Goal: Check status: Check status

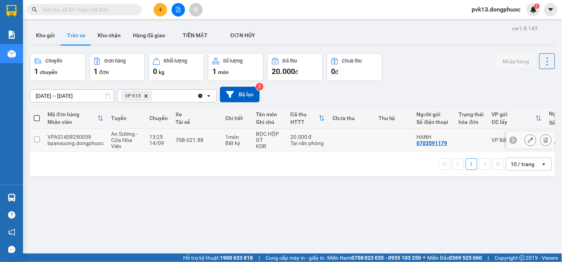
click at [345, 139] on td at bounding box center [352, 139] width 46 height 23
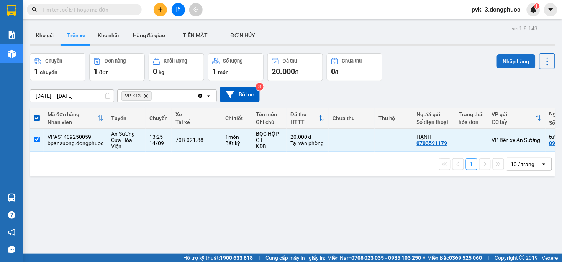
click at [511, 66] on button "Nhập hàng" at bounding box center [516, 61] width 39 height 14
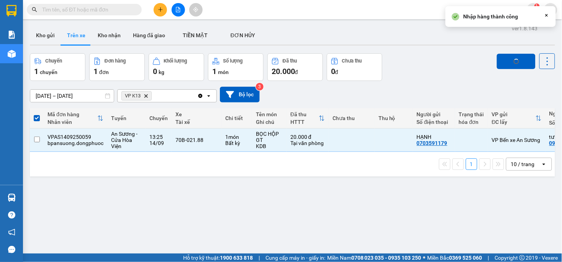
checkbox input "false"
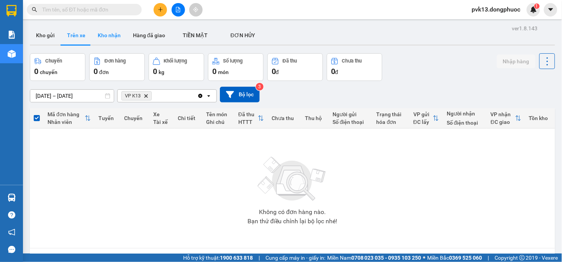
click at [109, 34] on button "Kho nhận" at bounding box center [109, 35] width 35 height 18
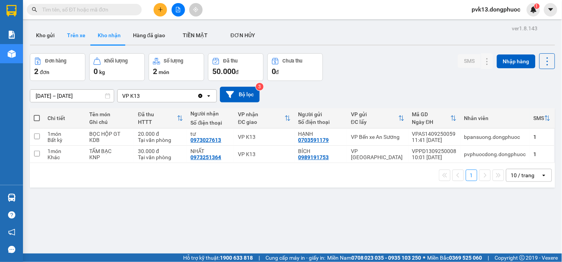
click at [76, 38] on button "Trên xe" at bounding box center [76, 35] width 31 height 18
type input "[DATE] – [DATE]"
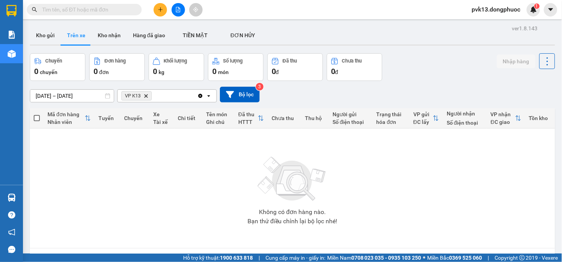
drag, startPoint x: 172, startPoint y: 192, endPoint x: 175, endPoint y: 202, distance: 10.2
click at [176, 202] on div "Không có đơn hàng nào. Bạn thử điều chỉnh lại bộ lọc nhé!" at bounding box center [292, 188] width 517 height 115
click at [178, 8] on icon "file-add" at bounding box center [177, 9] width 5 height 5
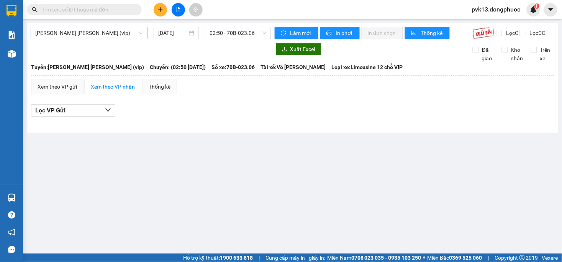
click at [112, 32] on span "[PERSON_NAME] [PERSON_NAME] (vip)" at bounding box center [89, 32] width 108 height 11
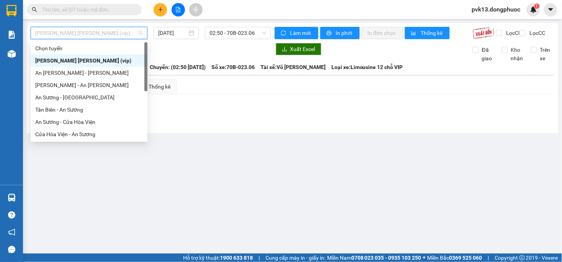
drag, startPoint x: 80, startPoint y: 61, endPoint x: 96, endPoint y: 59, distance: 16.2
click at [82, 60] on div "[PERSON_NAME] [PERSON_NAME] (vip)" at bounding box center [89, 60] width 108 height 8
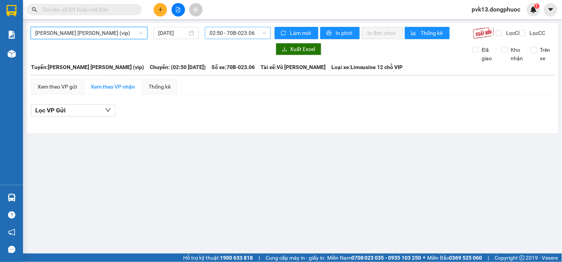
click at [244, 37] on span "02:50 - 70B-023.06" at bounding box center [237, 32] width 56 height 11
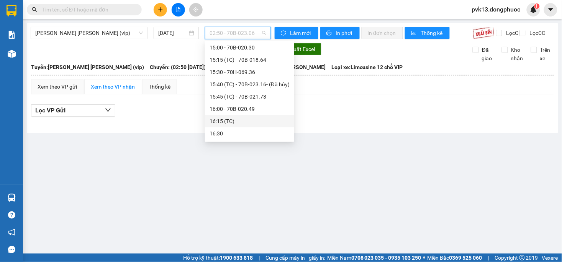
scroll to position [411, 0]
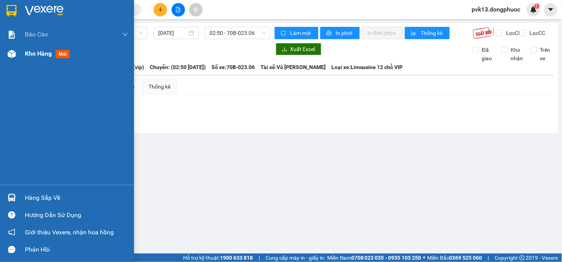
click at [28, 54] on span "Kho hàng" at bounding box center [38, 53] width 27 height 7
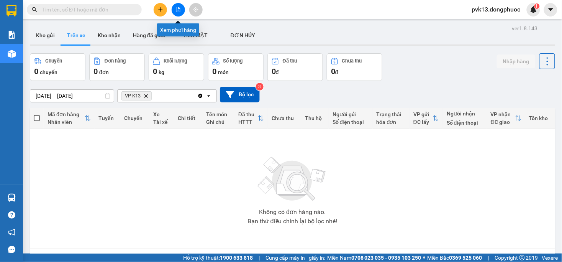
click at [177, 8] on icon "file-add" at bounding box center [177, 9] width 5 height 5
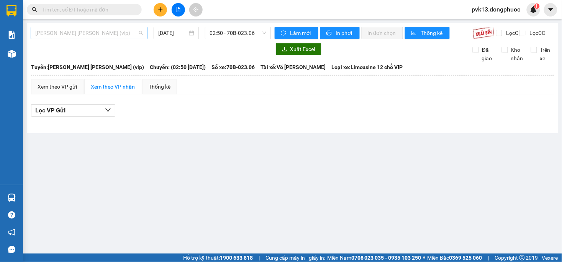
click at [105, 32] on span "[PERSON_NAME] [PERSON_NAME] (vip)" at bounding box center [89, 32] width 108 height 11
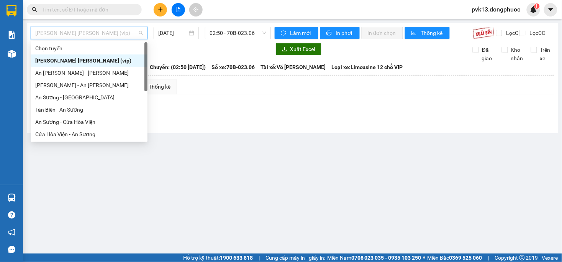
click at [86, 59] on div "[PERSON_NAME] [PERSON_NAME] (vip)" at bounding box center [89, 60] width 108 height 8
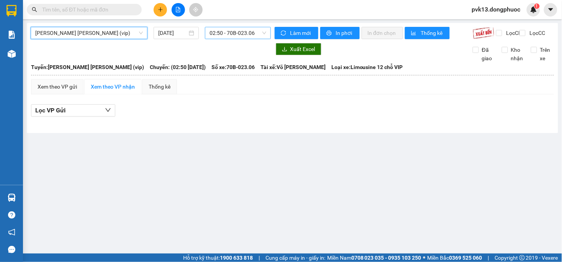
click at [238, 35] on span "02:50 - 70B-023.06" at bounding box center [237, 32] width 56 height 11
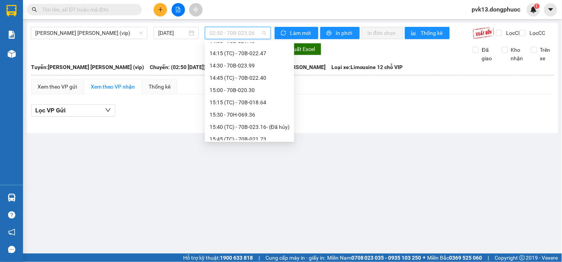
scroll to position [411, 0]
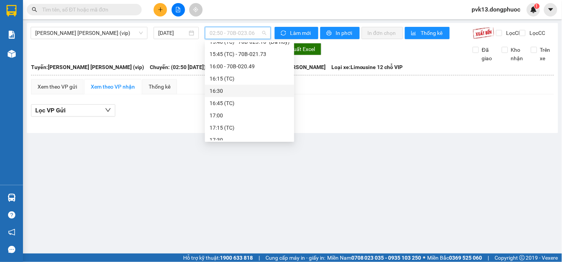
click at [224, 93] on div "16:30" at bounding box center [249, 91] width 80 height 8
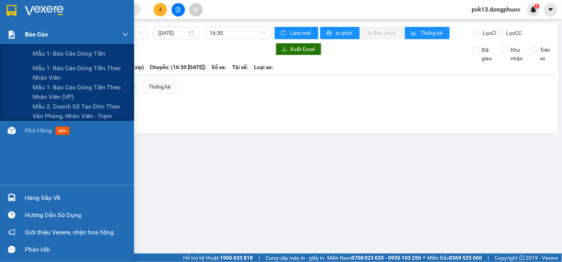
click at [12, 38] on img at bounding box center [12, 35] width 8 height 8
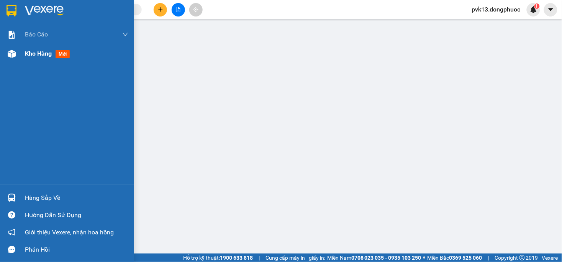
click at [28, 56] on span "Kho hàng" at bounding box center [38, 53] width 27 height 7
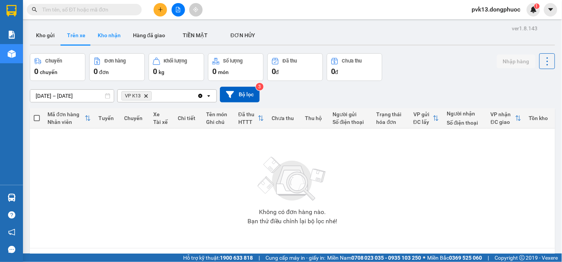
click at [98, 35] on button "Kho nhận" at bounding box center [109, 35] width 35 height 18
type input "[DATE] – [DATE]"
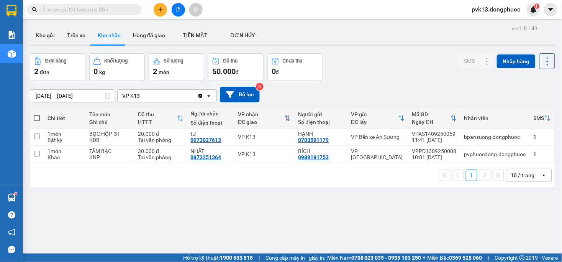
click at [91, 8] on input "text" at bounding box center [87, 9] width 90 height 8
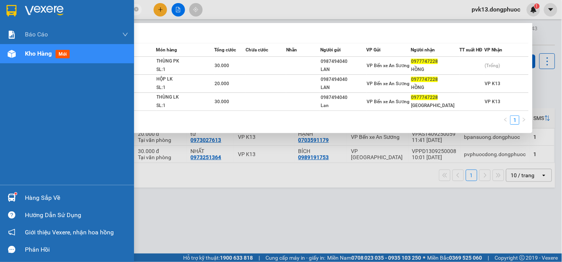
drag, startPoint x: 111, startPoint y: 6, endPoint x: 0, endPoint y: 22, distance: 112.6
click at [0, 22] on section "Kết quả [PERSON_NAME] ( 3 ) Bộ lọc Mã ĐH Trạng thái Món hàng Tổng [PERSON_NAME]…" at bounding box center [281, 131] width 562 height 262
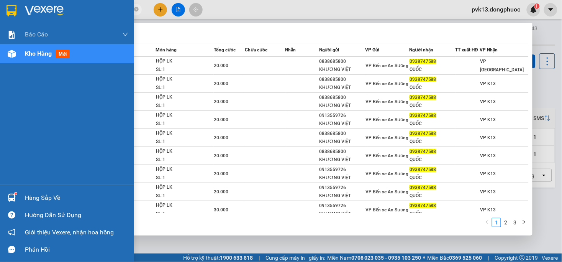
type input "0938747588"
click at [12, 200] on img at bounding box center [12, 197] width 8 height 8
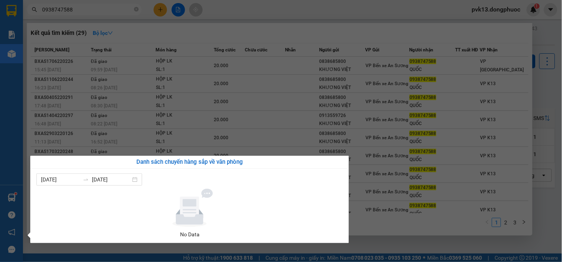
drag, startPoint x: 376, startPoint y: 243, endPoint x: 375, endPoint y: 236, distance: 7.0
click at [376, 243] on section "Kết quả [PERSON_NAME] ( 29 ) Bộ lọc Mã ĐH Trạng thái Món hàng Tổng [PERSON_NAME…" at bounding box center [281, 131] width 562 height 262
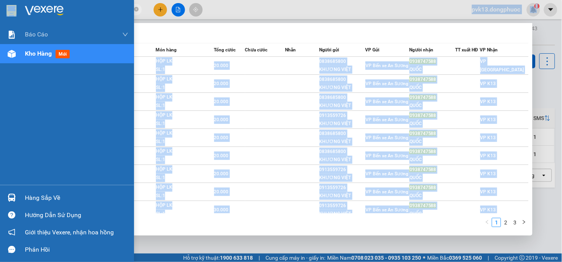
drag, startPoint x: 23, startPoint y: 8, endPoint x: 14, endPoint y: 13, distance: 11.0
click at [14, 13] on section "Kết quả [PERSON_NAME] ( 29 ) Bộ lọc Mã ĐH Trạng thái Món hàng Tổng [PERSON_NAME…" at bounding box center [281, 131] width 562 height 262
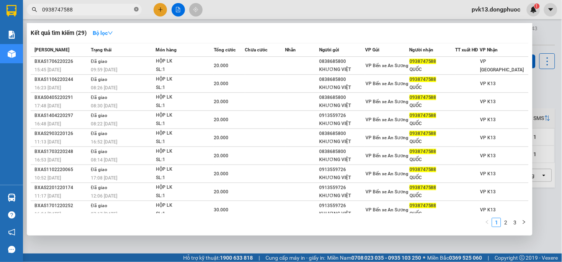
click at [136, 9] on icon "close-circle" at bounding box center [136, 9] width 5 height 5
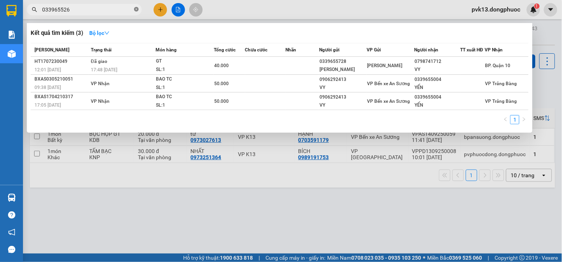
type input "0339655268"
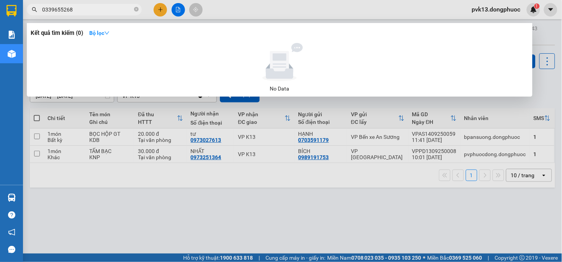
click at [139, 8] on span "0339655268" at bounding box center [84, 9] width 115 height 11
click at [136, 9] on icon "close-circle" at bounding box center [136, 9] width 5 height 5
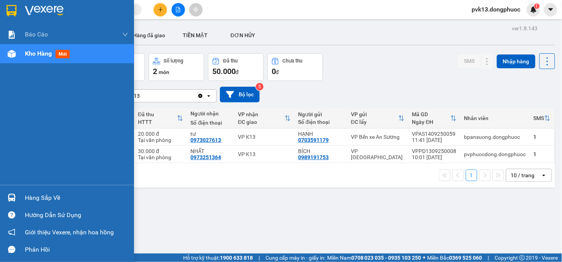
click at [17, 200] on div at bounding box center [11, 197] width 13 height 13
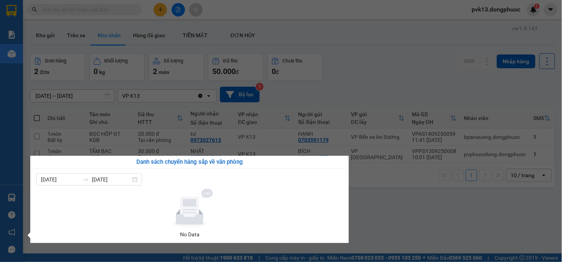
click at [387, 197] on section "Kết quả [PERSON_NAME] ( 0 ) Bộ lọc No Data pvk13.dongphuoc 1 [PERSON_NAME] [PER…" at bounding box center [281, 131] width 562 height 262
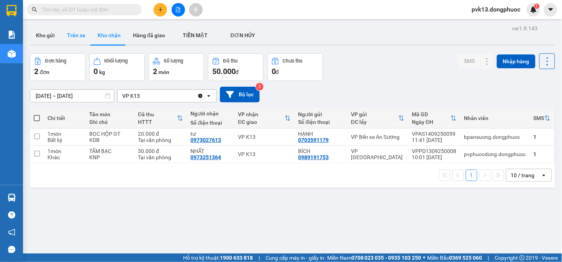
click at [75, 36] on button "Trên xe" at bounding box center [76, 35] width 31 height 18
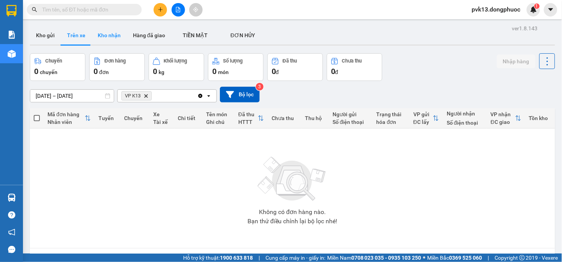
click at [108, 37] on button "Kho nhận" at bounding box center [109, 35] width 35 height 18
type input "[DATE] – [DATE]"
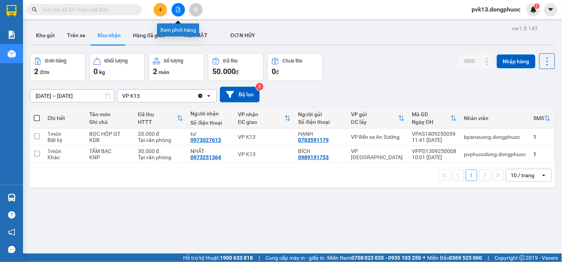
click at [175, 11] on button at bounding box center [178, 9] width 13 height 13
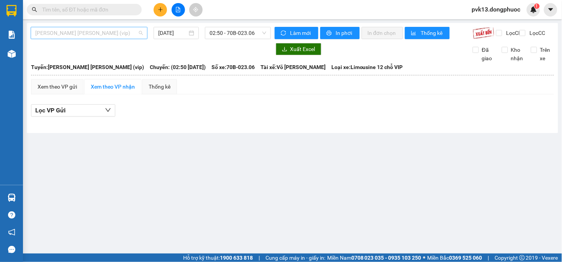
click at [103, 32] on span "[PERSON_NAME] [PERSON_NAME] (vip)" at bounding box center [89, 32] width 108 height 11
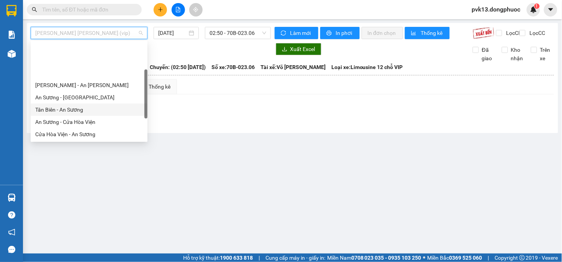
scroll to position [79, 0]
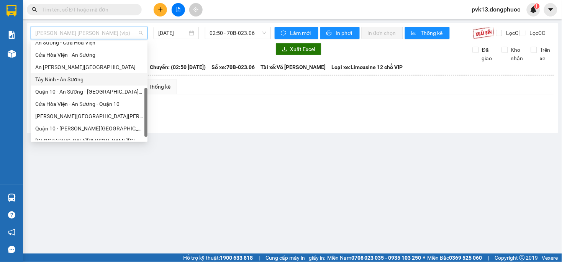
click at [54, 78] on div "Tây Ninh - An Sương" at bounding box center [89, 79] width 108 height 8
type input "[DATE]"
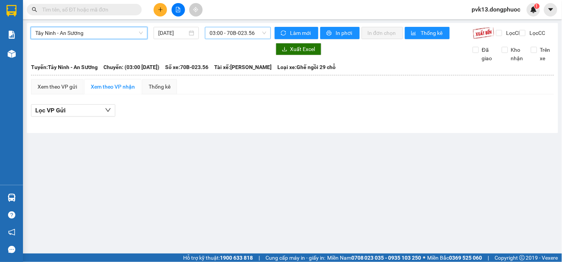
click at [222, 33] on span "03:00 - 70B-023.56" at bounding box center [237, 32] width 56 height 11
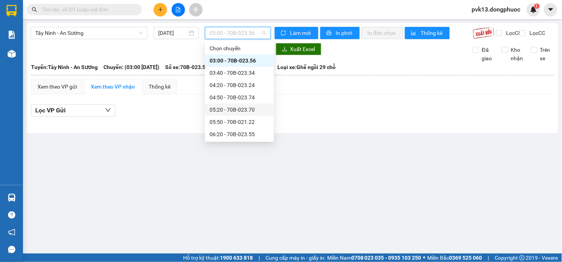
scroll to position [43, 0]
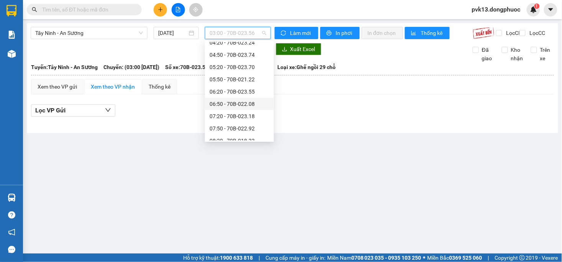
click at [242, 103] on div "06:50 - 70B-022.08" at bounding box center [239, 104] width 60 height 8
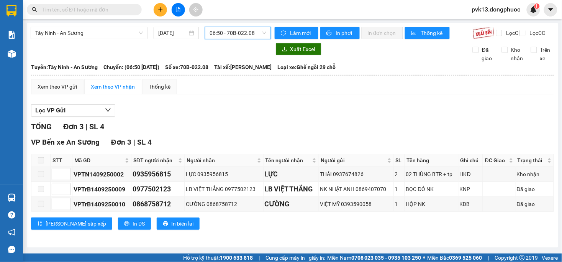
scroll to position [5, 0]
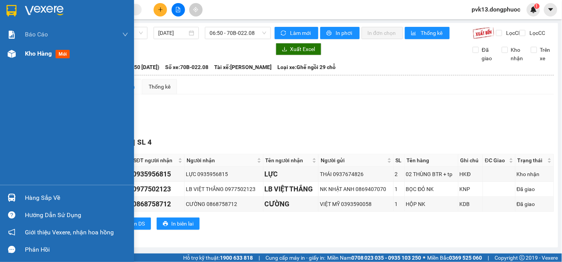
click at [17, 53] on div at bounding box center [11, 53] width 13 height 13
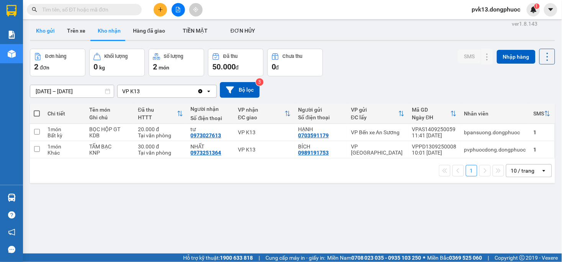
click at [58, 25] on button "Kho gửi" at bounding box center [45, 30] width 31 height 18
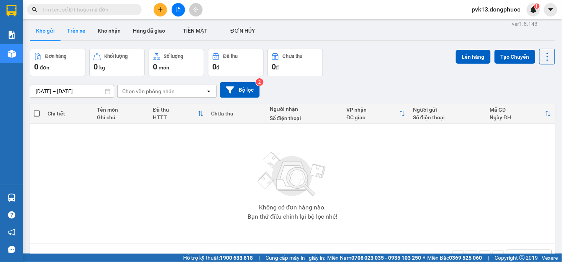
click at [86, 34] on button "Trên xe" at bounding box center [76, 30] width 31 height 18
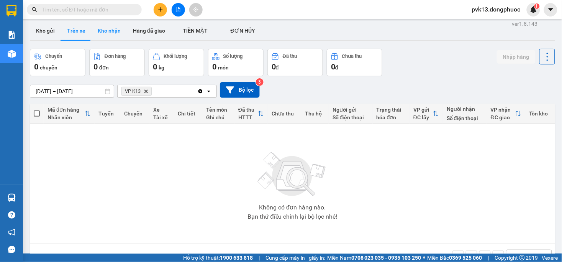
click at [117, 29] on button "Kho nhận" at bounding box center [109, 30] width 35 height 18
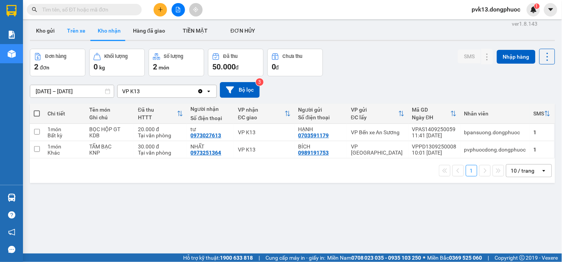
click at [78, 35] on button "Trên xe" at bounding box center [76, 30] width 31 height 18
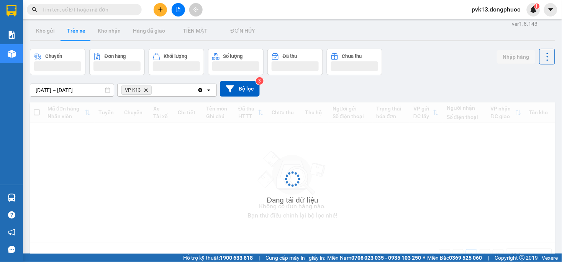
type input "[DATE] – [DATE]"
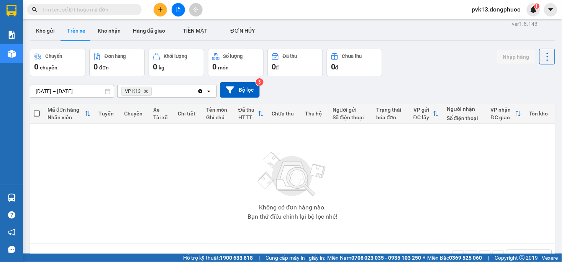
click at [85, 9] on input "text" at bounding box center [87, 9] width 90 height 8
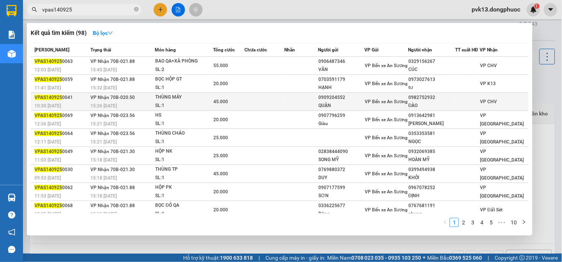
scroll to position [29, 0]
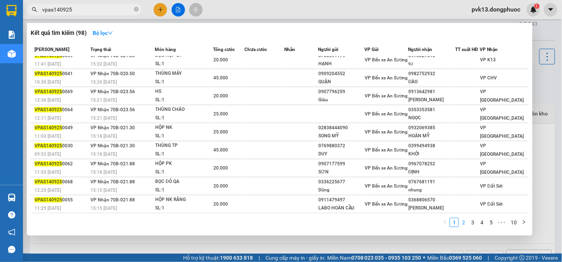
type input "vpas140925"
click at [465, 221] on link "2" at bounding box center [463, 222] width 8 height 8
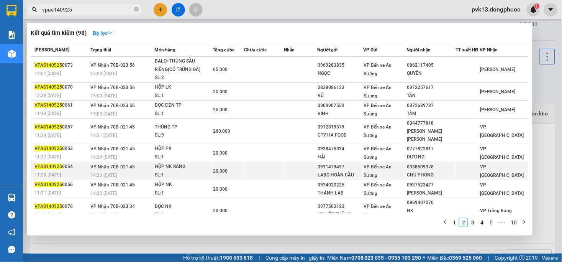
scroll to position [44, 0]
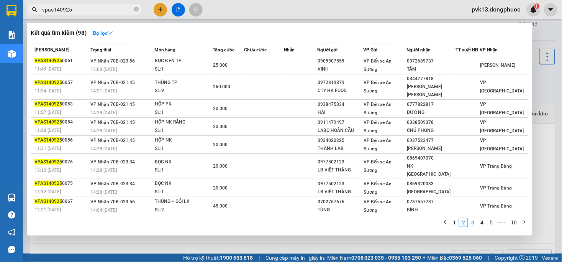
click at [475, 223] on link "3" at bounding box center [472, 222] width 8 height 8
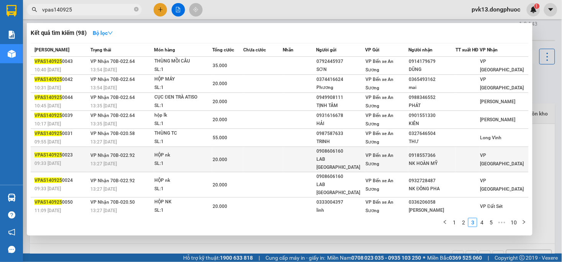
scroll to position [29, 0]
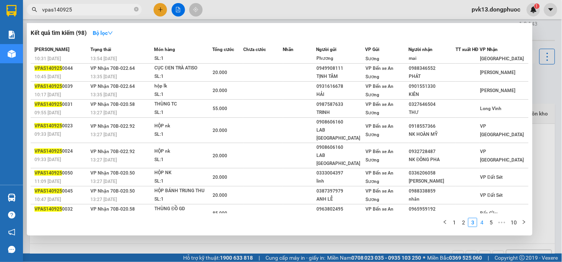
click at [484, 225] on link "4" at bounding box center [482, 222] width 8 height 8
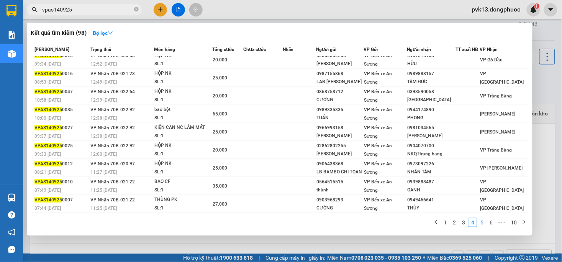
click at [486, 223] on link "5" at bounding box center [482, 222] width 8 height 8
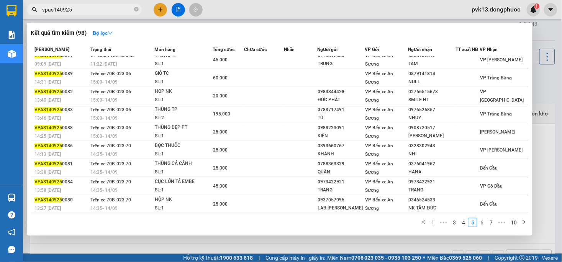
click at [512, 221] on link "10" at bounding box center [513, 222] width 11 height 8
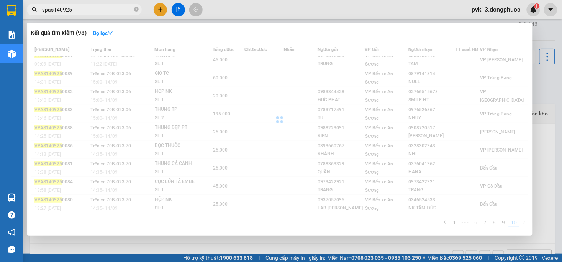
scroll to position [8, 0]
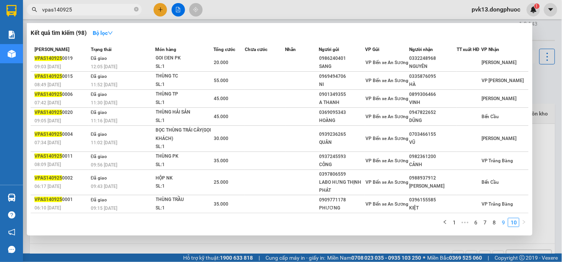
click at [505, 222] on link "9" at bounding box center [503, 222] width 8 height 8
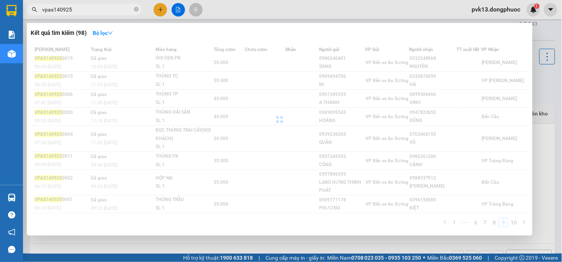
scroll to position [29, 0]
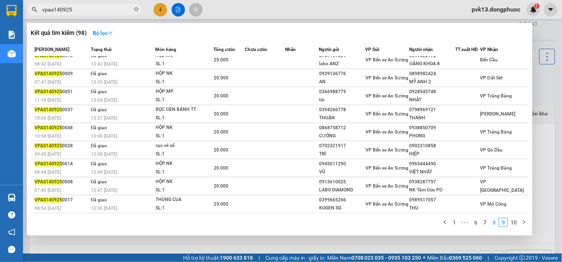
click at [494, 224] on link "8" at bounding box center [494, 222] width 8 height 8
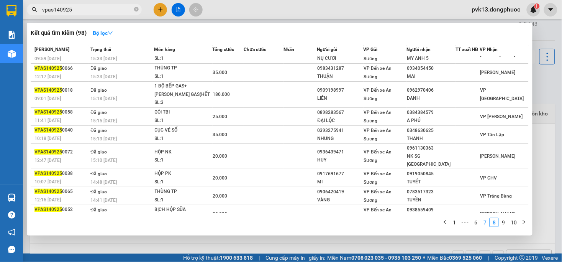
click at [487, 226] on link "7" at bounding box center [485, 222] width 8 height 8
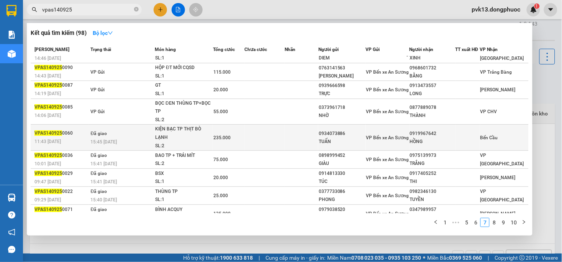
scroll to position [0, 0]
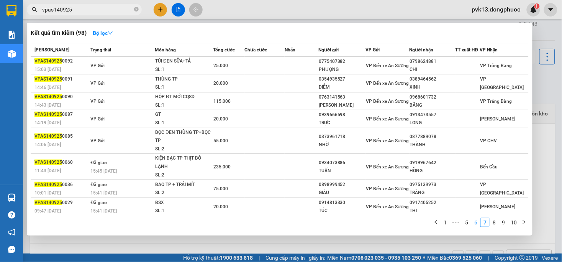
click at [474, 226] on link "6" at bounding box center [475, 222] width 8 height 8
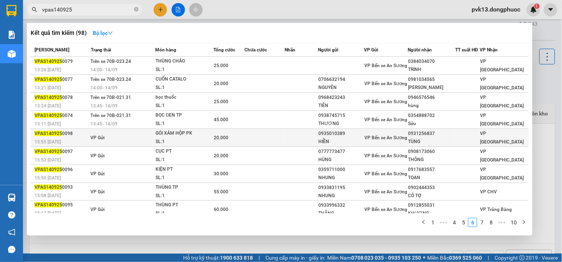
scroll to position [27, 0]
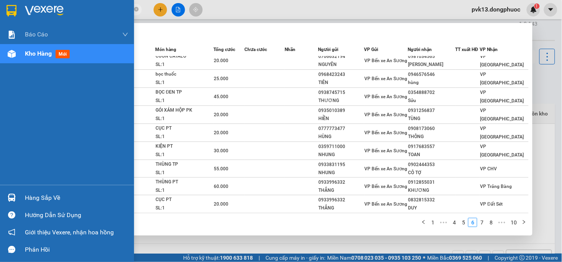
drag, startPoint x: 88, startPoint y: 12, endPoint x: 0, endPoint y: 9, distance: 88.1
click at [0, 9] on section "Kết quả [PERSON_NAME] ( 98 ) Bộ lọc Mã ĐH Trạng thái Món hàng Tổng [PERSON_NAME…" at bounding box center [281, 131] width 562 height 262
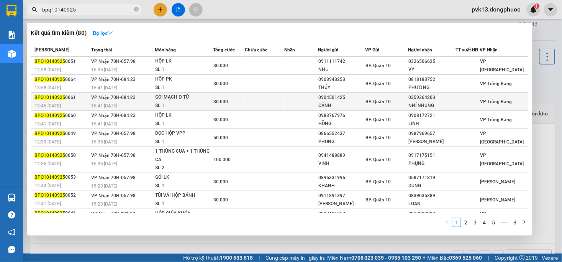
scroll to position [37, 0]
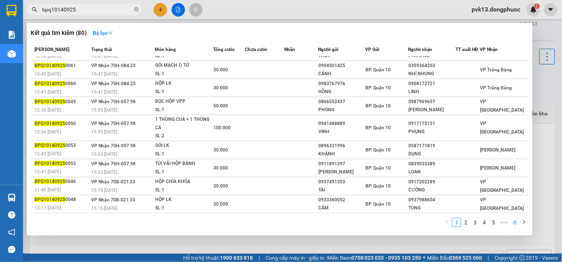
type input "bpq10140925"
click at [515, 219] on link "8" at bounding box center [515, 222] width 8 height 8
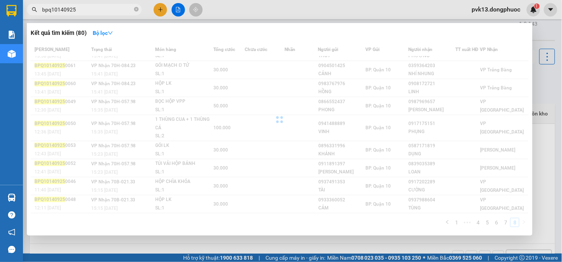
scroll to position [29, 0]
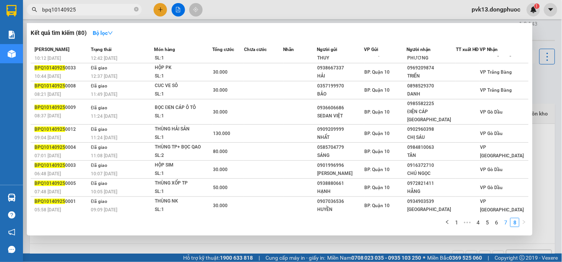
click at [507, 220] on link "7" at bounding box center [505, 222] width 8 height 8
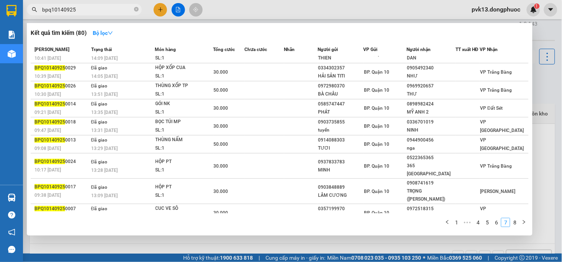
scroll to position [36, 0]
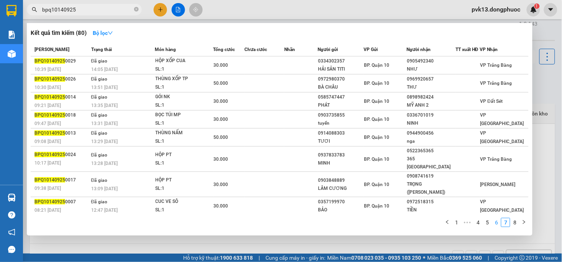
click at [496, 223] on link "6" at bounding box center [496, 222] width 8 height 8
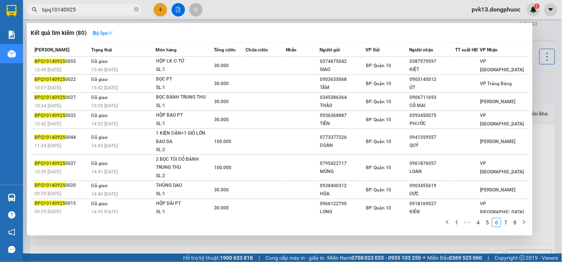
scroll to position [45, 0]
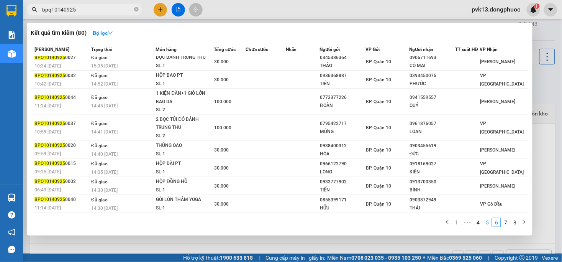
click at [486, 225] on link "5" at bounding box center [487, 222] width 8 height 8
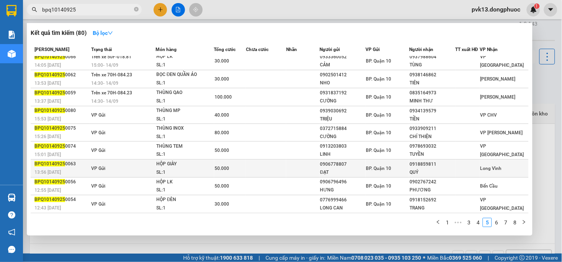
scroll to position [27, 0]
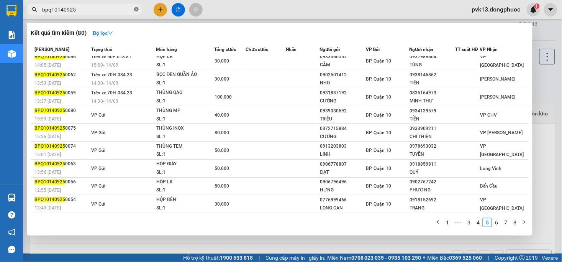
click at [136, 9] on icon "close-circle" at bounding box center [136, 9] width 5 height 5
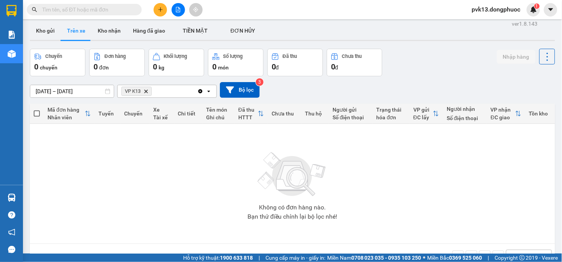
scroll to position [0, 0]
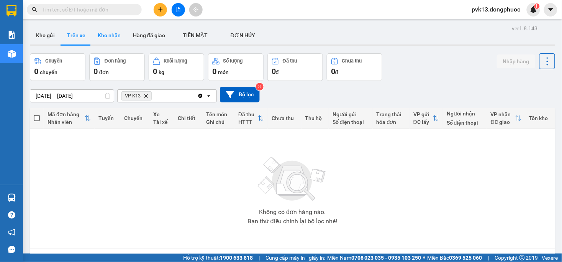
click at [104, 33] on button "Kho nhận" at bounding box center [109, 35] width 35 height 18
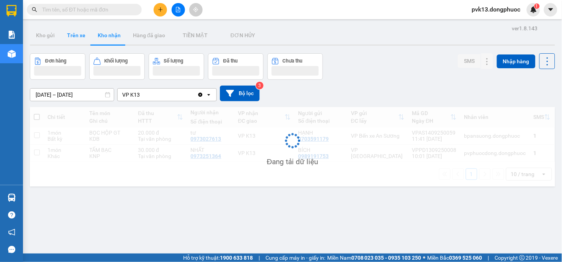
click at [81, 39] on button "Trên xe" at bounding box center [76, 35] width 31 height 18
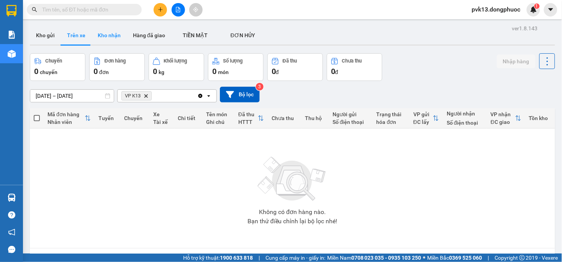
click at [105, 37] on button "Kho nhận" at bounding box center [109, 35] width 35 height 18
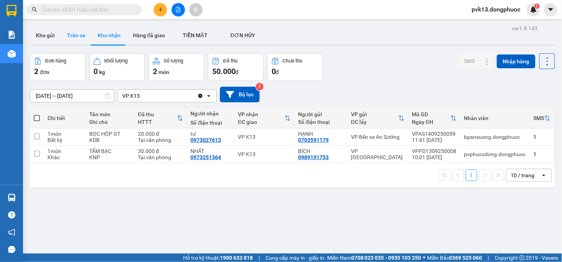
click at [75, 40] on button "Trên xe" at bounding box center [76, 35] width 31 height 18
type input "[DATE] – [DATE]"
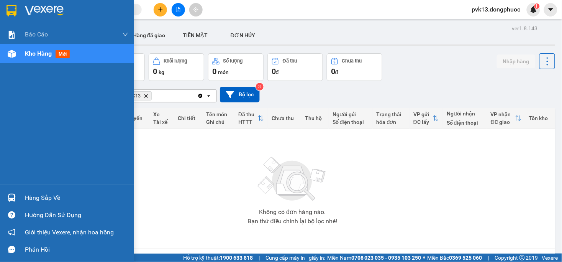
drag, startPoint x: 17, startPoint y: 196, endPoint x: 21, endPoint y: 196, distance: 3.9
click at [16, 196] on div at bounding box center [11, 197] width 13 height 13
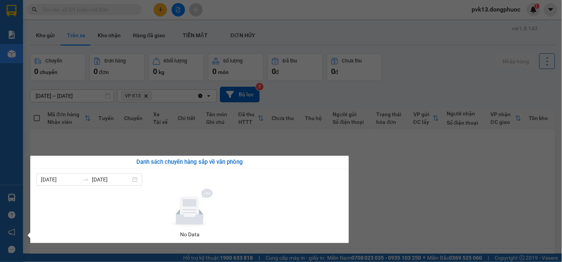
click at [435, 193] on section "Kết quả [PERSON_NAME] ( 80 ) Bộ lọc Mã ĐH Trạng thái Món hàng Tổng [PERSON_NAME…" at bounding box center [281, 131] width 562 height 262
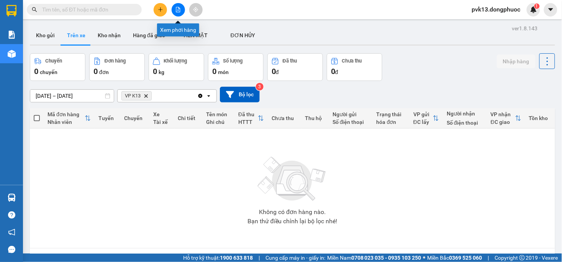
click at [174, 10] on button at bounding box center [178, 9] width 13 height 13
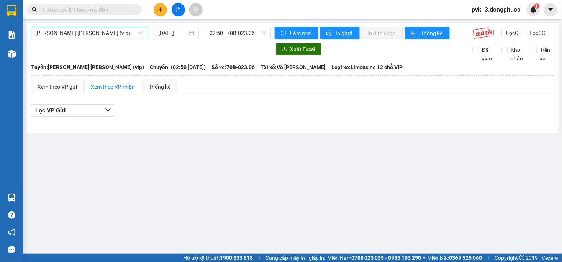
click at [95, 31] on span "[PERSON_NAME] [PERSON_NAME] (vip)" at bounding box center [89, 32] width 108 height 11
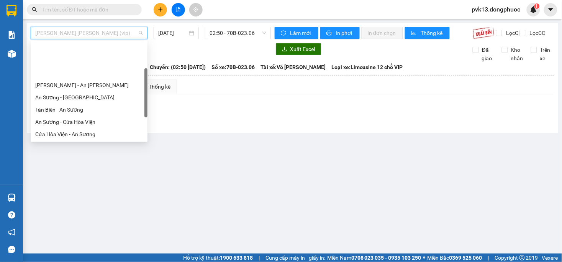
scroll to position [43, 0]
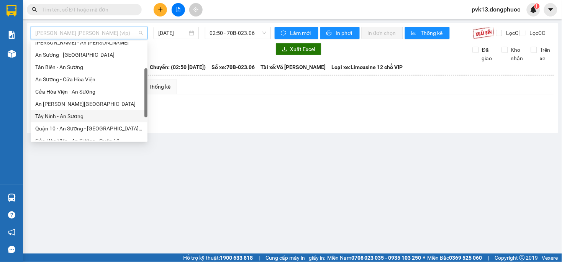
click at [77, 118] on div "Tây Ninh - An Sương" at bounding box center [89, 116] width 108 height 8
type input "[DATE]"
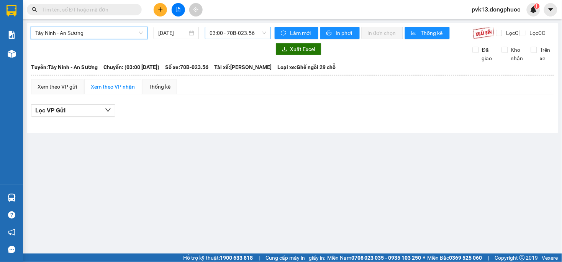
click at [245, 32] on span "03:00 - 70B-023.56" at bounding box center [237, 32] width 56 height 11
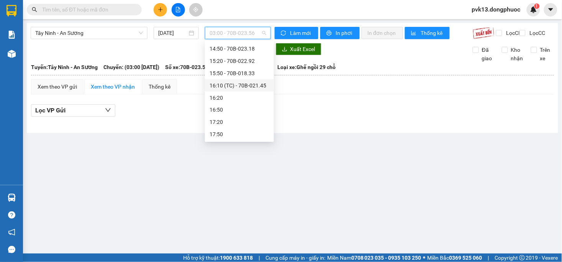
scroll to position [209, 0]
click at [245, 68] on div "12:20 - 70B-023.70" at bounding box center [239, 72] width 60 height 8
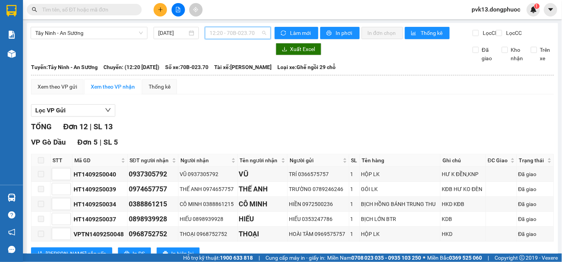
click at [240, 28] on span "12:20 - 70B-023.70" at bounding box center [237, 32] width 56 height 11
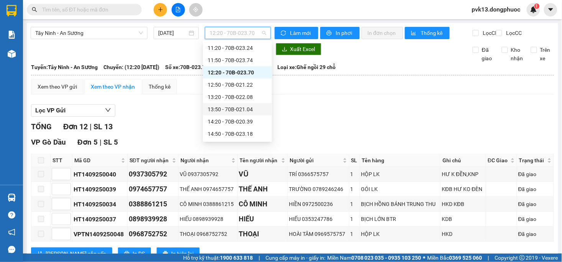
click at [351, 117] on div "Lọc VP Gửi" at bounding box center [292, 110] width 523 height 13
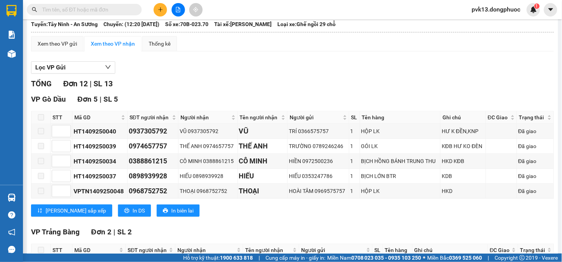
scroll to position [0, 0]
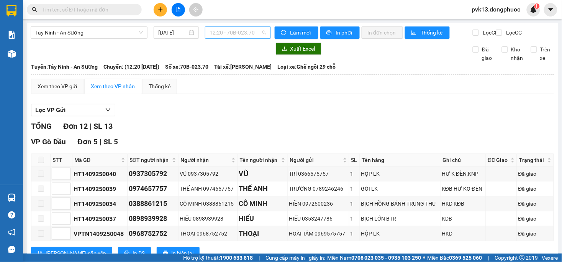
click at [227, 28] on span "12:20 - 70B-023.70" at bounding box center [237, 32] width 56 height 11
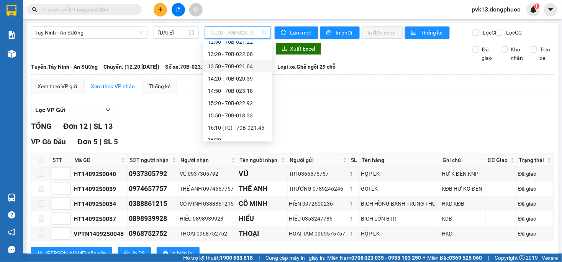
scroll to position [209, 0]
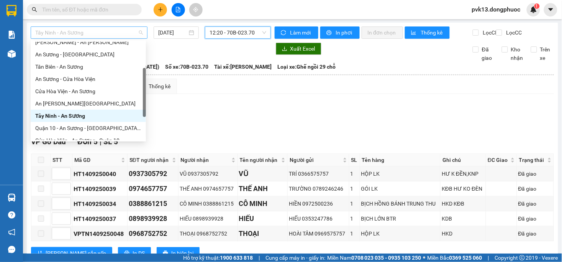
click at [119, 34] on span "Tây Ninh - An Sương" at bounding box center [89, 32] width 108 height 11
click at [48, 106] on div "An [PERSON_NAME][GEOGRAPHIC_DATA]" at bounding box center [88, 103] width 106 height 8
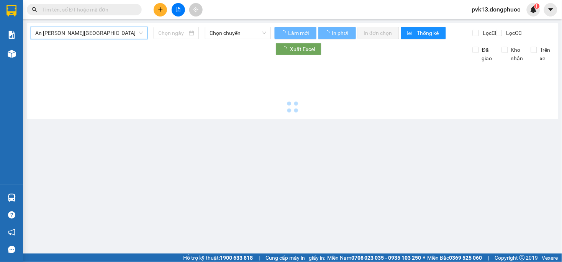
type input "[DATE]"
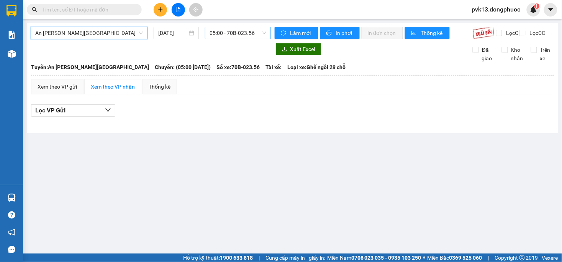
click at [229, 36] on span "05:00 - 70B-023.56" at bounding box center [237, 32] width 56 height 11
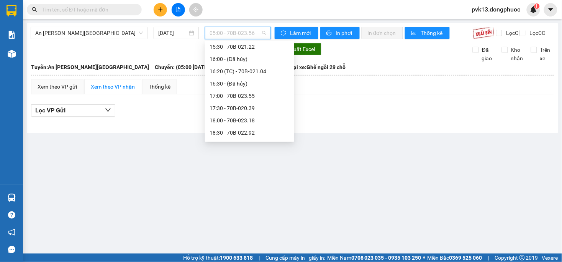
scroll to position [316, 0]
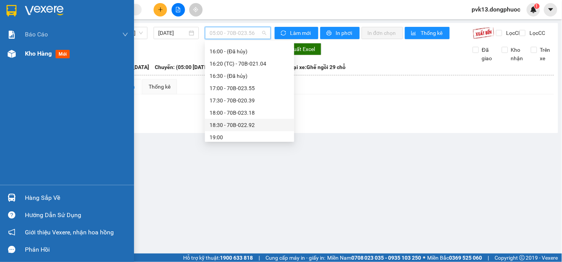
click at [32, 54] on span "Kho hàng" at bounding box center [38, 53] width 27 height 7
